Goal: Information Seeking & Learning: Stay updated

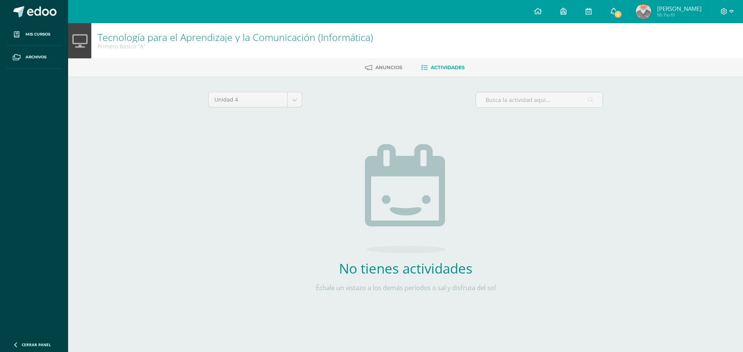
click at [617, 10] on icon at bounding box center [613, 11] width 6 height 7
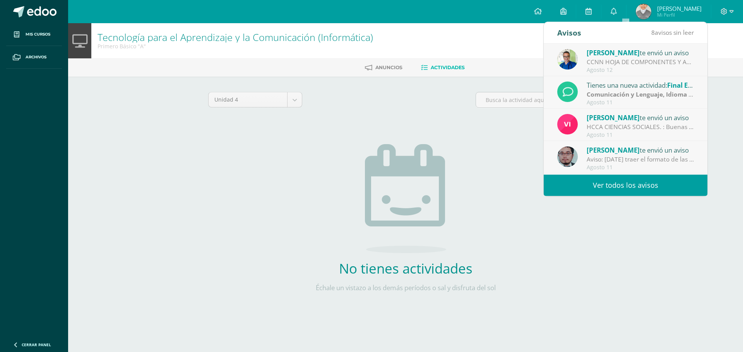
click at [636, 185] on link "Ver todos los avisos" at bounding box center [625, 185] width 164 height 21
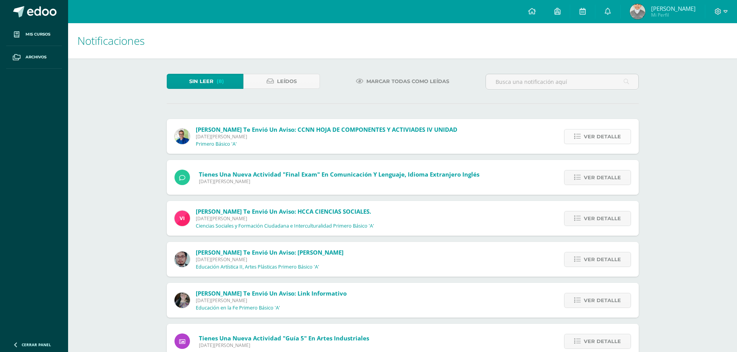
click at [595, 135] on span "Ver detalle" at bounding box center [602, 137] width 37 height 14
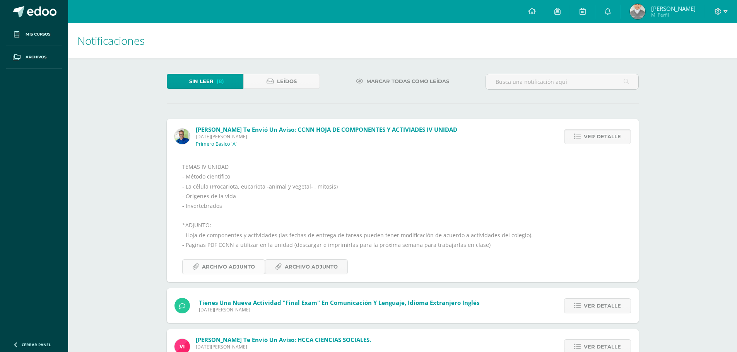
click at [237, 266] on span "Archivo Adjunto" at bounding box center [228, 267] width 53 height 14
click at [303, 269] on span "Archivo Adjunto" at bounding box center [311, 267] width 53 height 14
click at [289, 267] on span "Archivo Adjunto" at bounding box center [311, 267] width 53 height 14
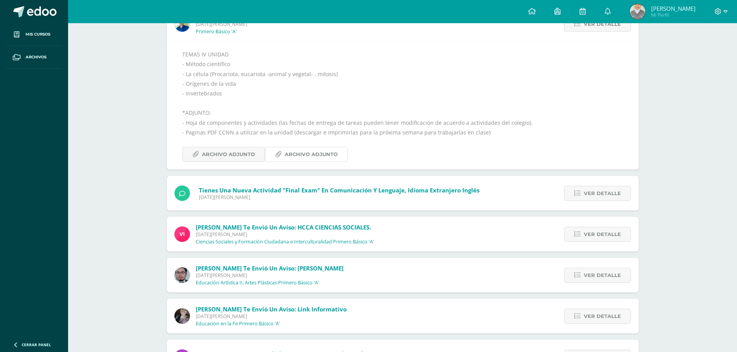
scroll to position [116, 0]
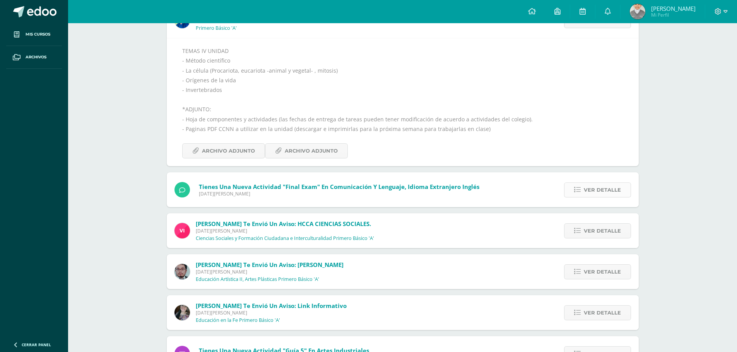
click at [624, 188] on link "Ver detalle" at bounding box center [597, 190] width 67 height 15
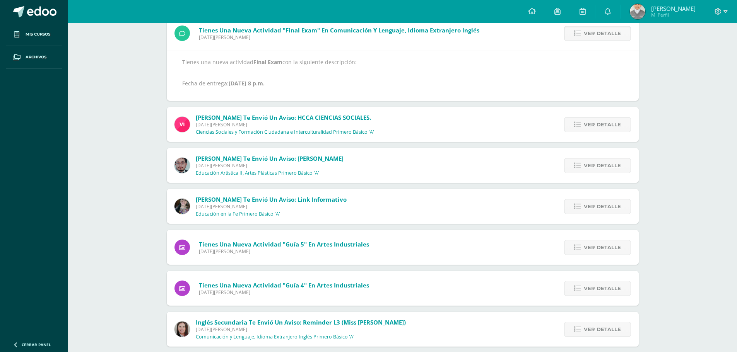
scroll to position [107, 0]
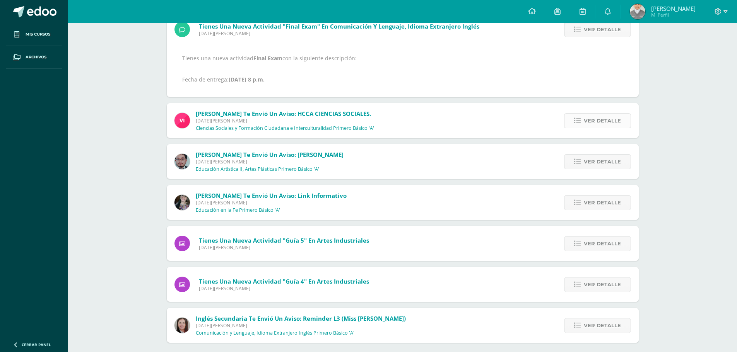
click at [596, 121] on span "Ver detalle" at bounding box center [602, 121] width 37 height 14
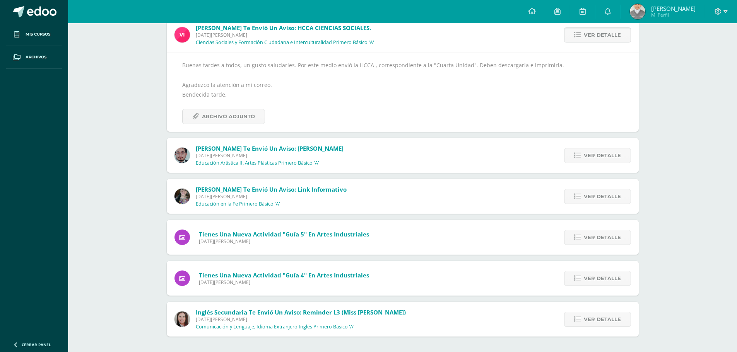
scroll to position [102, 0]
click at [236, 121] on span "Archivo Adjunto" at bounding box center [228, 116] width 53 height 14
click at [623, 159] on link "Ver detalle" at bounding box center [597, 155] width 67 height 15
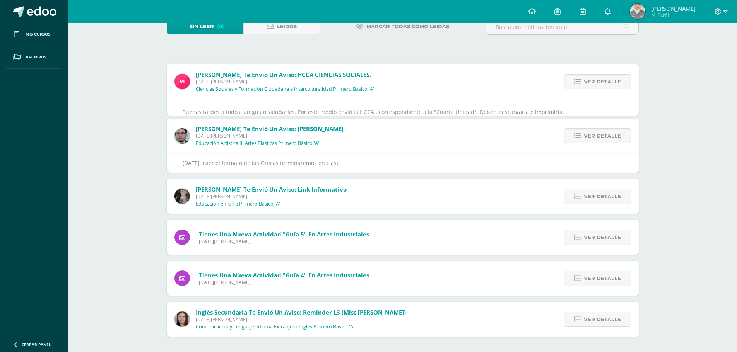
scroll to position [17, 0]
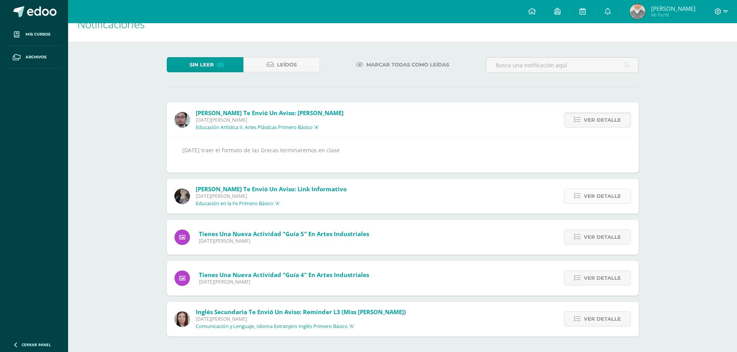
click at [600, 196] on span "Ver detalle" at bounding box center [602, 196] width 37 height 14
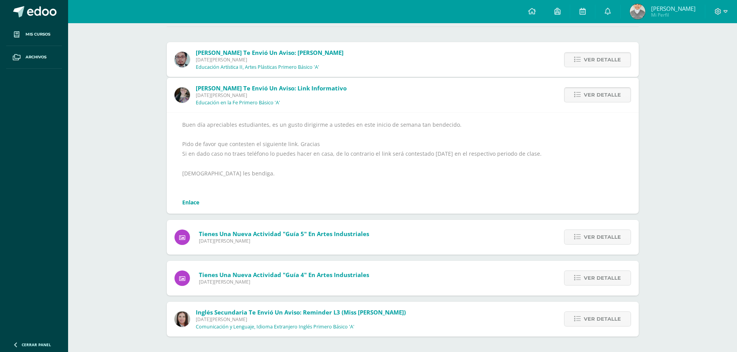
scroll to position [53, 0]
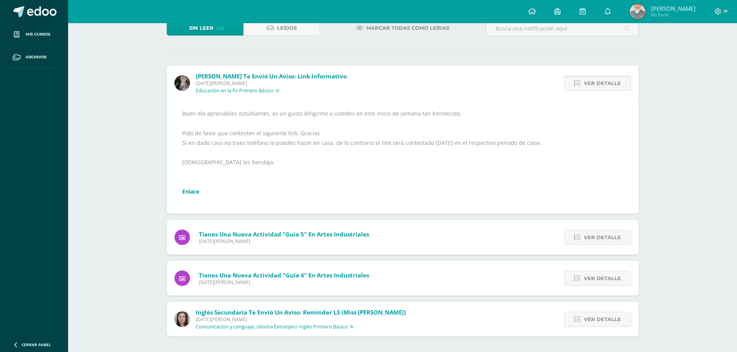
drag, startPoint x: 602, startPoint y: 209, endPoint x: 397, endPoint y: 174, distance: 207.9
click at [397, 174] on div "Buen día apreciables estudiantes, es un gusto dirigirme a ustedes en este inici…" at bounding box center [402, 157] width 441 height 97
click at [608, 240] on span "Ver detalle" at bounding box center [602, 238] width 37 height 14
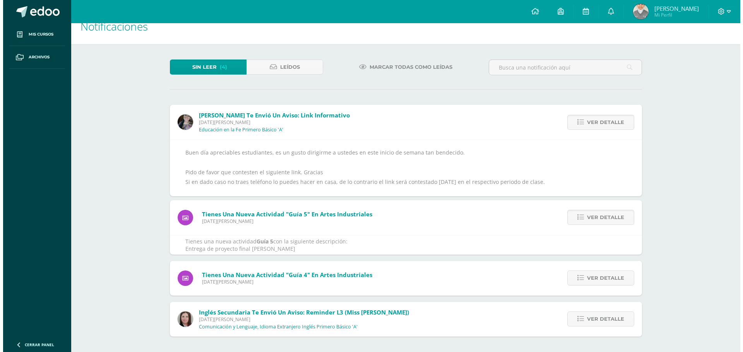
scroll to position [0, 0]
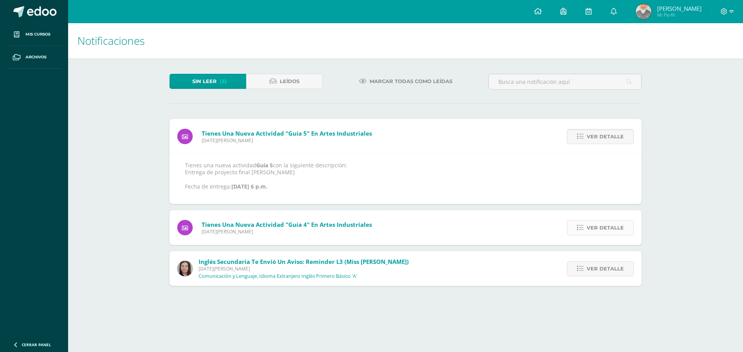
click at [611, 225] on span "Ver detalle" at bounding box center [604, 228] width 37 height 14
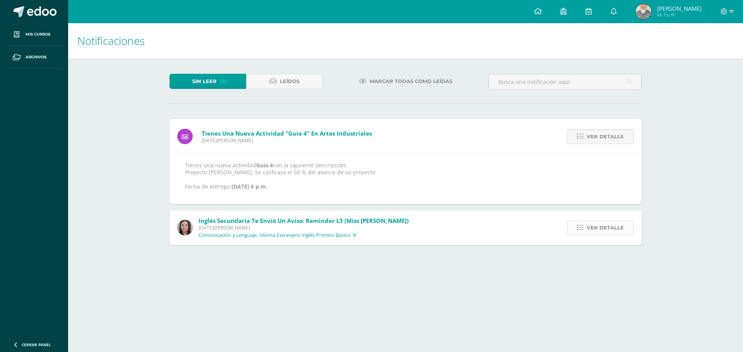
click at [611, 229] on span "Ver detalle" at bounding box center [604, 228] width 37 height 14
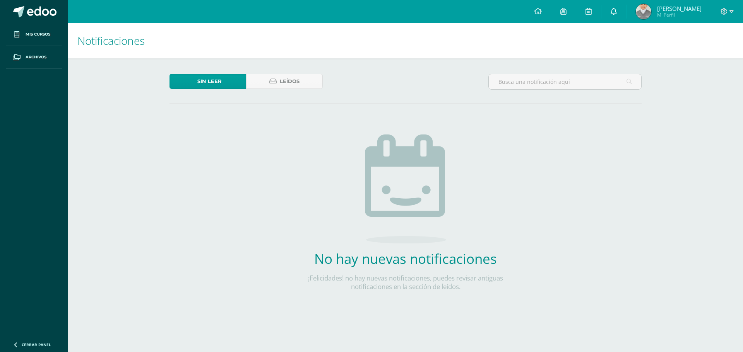
click at [617, 10] on icon at bounding box center [613, 11] width 6 height 7
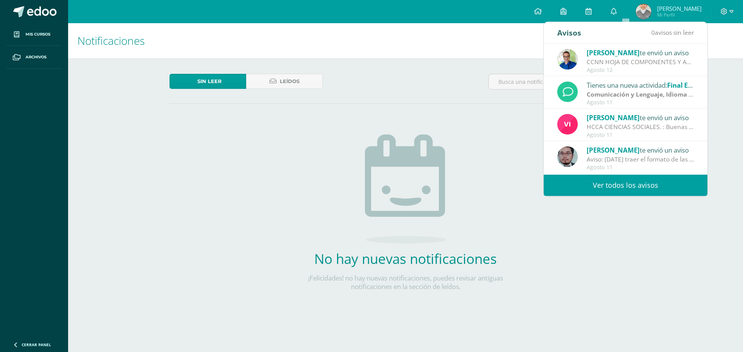
click at [633, 66] on div "CCNN HOJA DE COMPONENTES Y ACTIVIADES IV UNIDAD: TEMAS IV UNIDAD - Método cient…" at bounding box center [640, 62] width 108 height 9
click at [623, 51] on span "[PERSON_NAME]" at bounding box center [612, 52] width 53 height 9
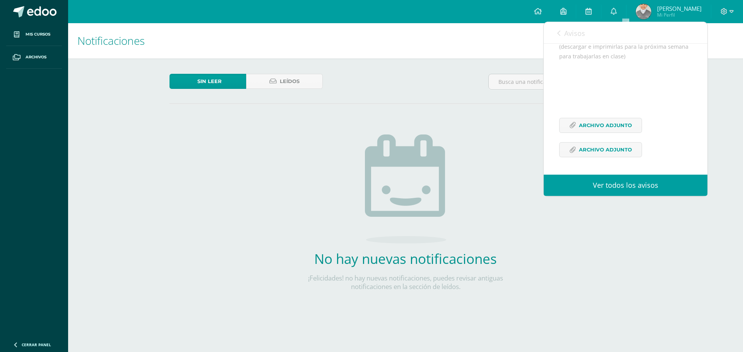
scroll to position [204, 0]
click at [623, 150] on span "Archivo Adjunto" at bounding box center [605, 150] width 53 height 14
click at [626, 12] on link at bounding box center [613, 11] width 25 height 23
click at [624, 190] on link "Ver todos los avisos" at bounding box center [625, 185] width 164 height 21
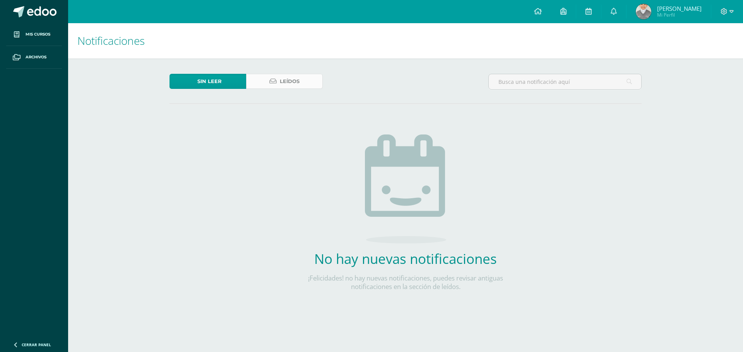
click at [299, 82] on span "Leídos" at bounding box center [290, 81] width 20 height 14
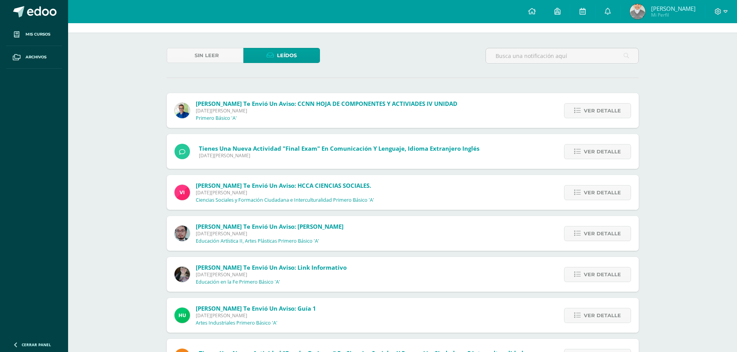
scroll to position [39, 0]
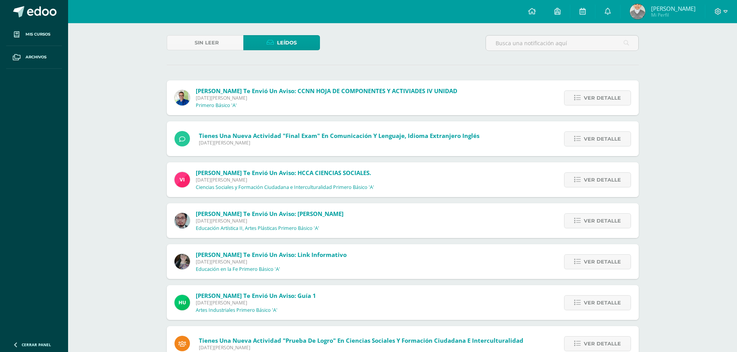
click at [332, 217] on div "Oscar Paz te envió un aviso: Aviso Lunes 11 de Agosto de 2025 Educación Artísti…" at bounding box center [403, 220] width 472 height 35
click at [622, 220] on link "Ver detalle" at bounding box center [597, 221] width 67 height 15
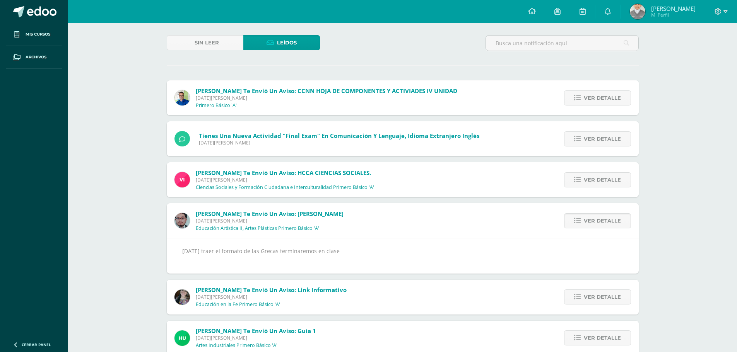
scroll to position [65, 0]
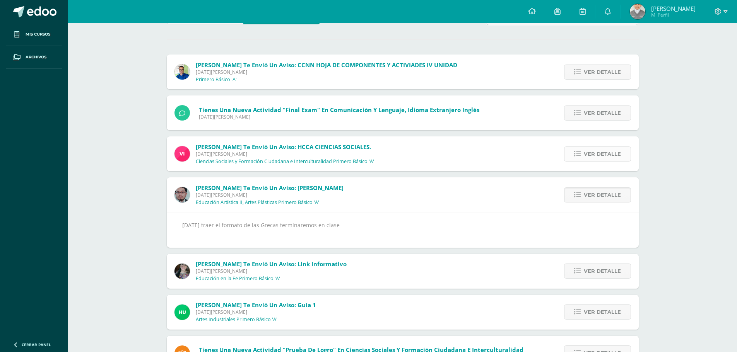
click at [592, 160] on span "Ver detalle" at bounding box center [602, 154] width 37 height 14
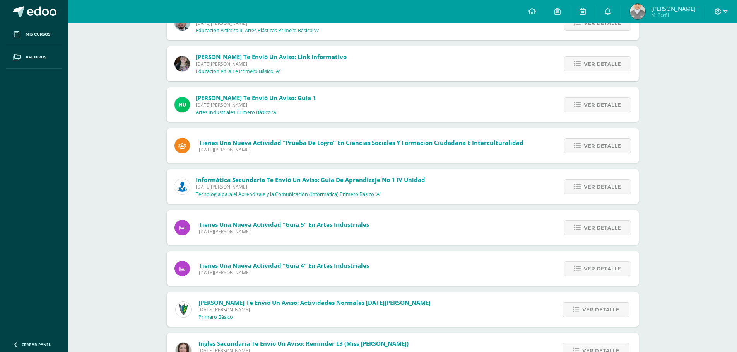
scroll to position [318, 0]
click at [598, 180] on span "Ver detalle" at bounding box center [602, 186] width 37 height 14
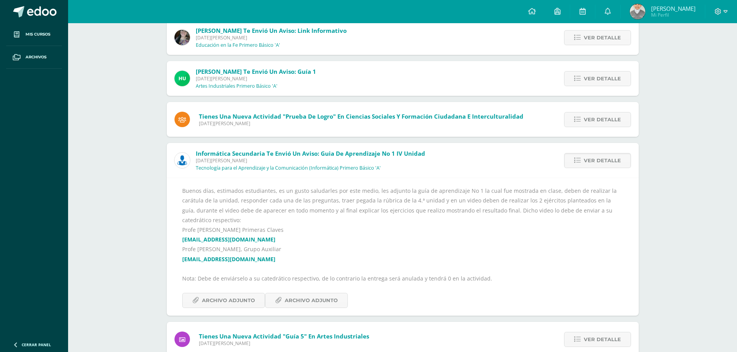
scroll to position [263, 0]
click at [328, 297] on span "Archivo Adjunto" at bounding box center [311, 300] width 53 height 14
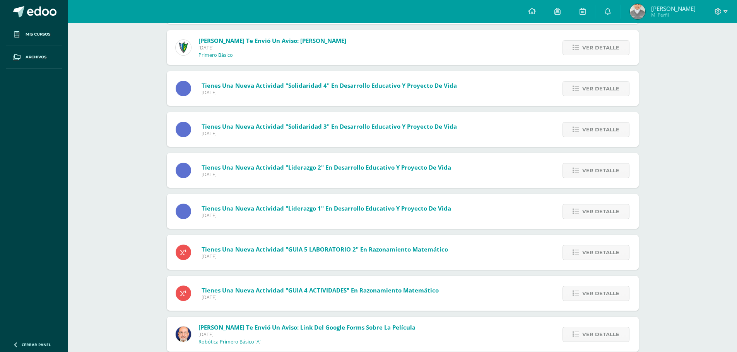
scroll to position [738, 0]
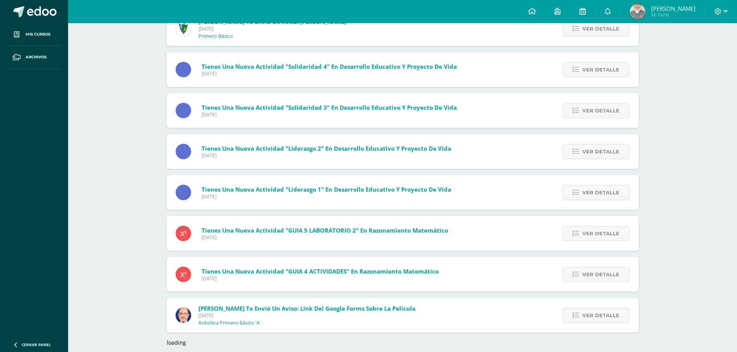
click at [586, 11] on icon at bounding box center [582, 11] width 6 height 7
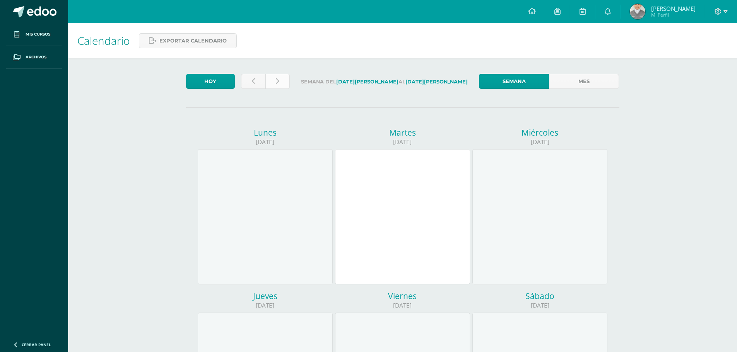
click at [281, 86] on link at bounding box center [277, 81] width 24 height 15
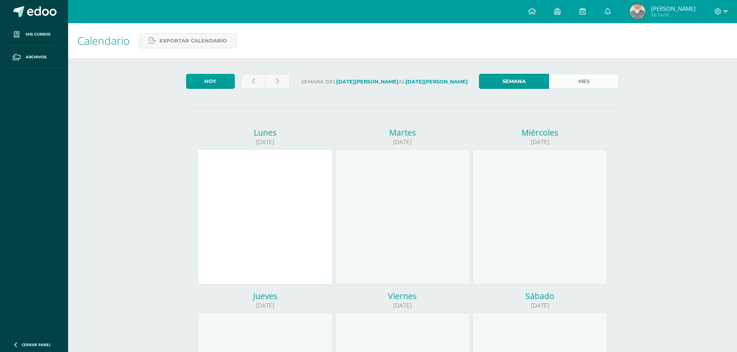
click at [586, 75] on link "Mes" at bounding box center [584, 81] width 70 height 15
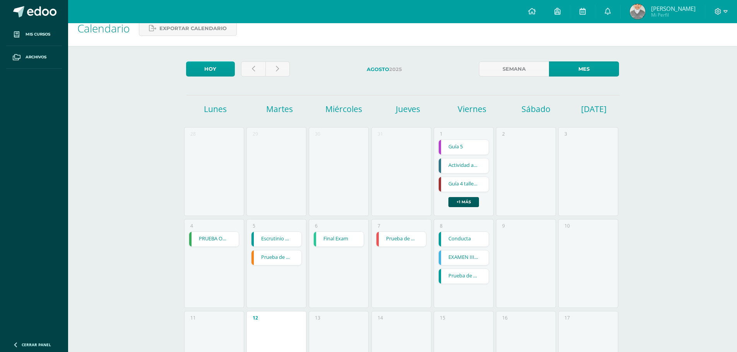
scroll to position [26, 0]
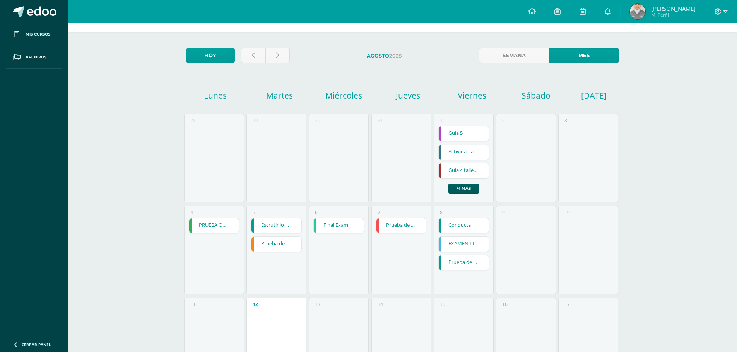
drag, startPoint x: 0, startPoint y: 0, endPoint x: 643, endPoint y: 177, distance: 666.9
click at [643, 177] on div "Calendario Exportar calendario [DATE] [DATE] Semana Mes [DATE] [DATE] [DATE] [D…" at bounding box center [402, 293] width 669 height 592
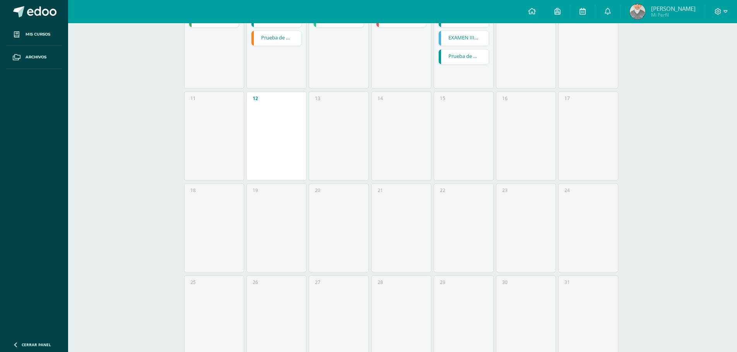
scroll to position [263, 0]
